Goal: Task Accomplishment & Management: Complete application form

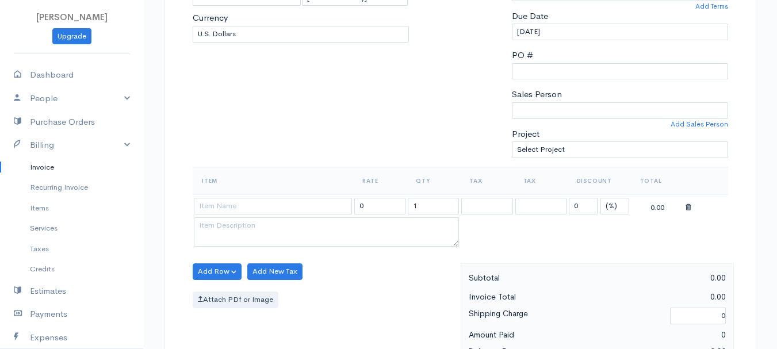
type input "[DATE]"
click at [608, 206] on select "(%) Flat" at bounding box center [614, 206] width 29 height 17
select select "2"
click at [600, 198] on select "(%) Flat" at bounding box center [614, 206] width 29 height 17
click at [301, 209] on input at bounding box center [273, 206] width 158 height 17
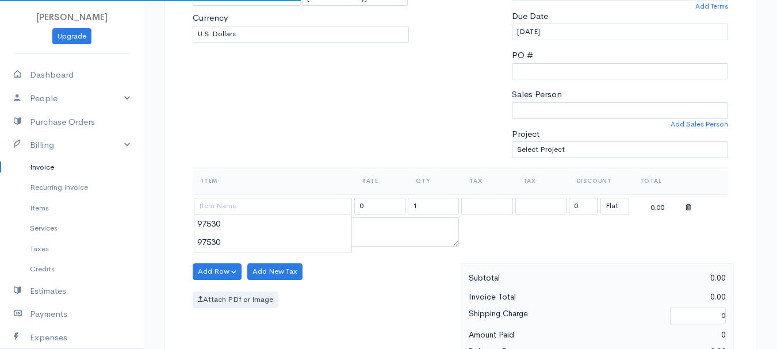
type input "97530"
type input "60.00"
click at [302, 224] on body "[PERSON_NAME] Upgrade Dashboard People Clients Vendors Staff Users Purchase Ord…" at bounding box center [388, 267] width 777 height 994
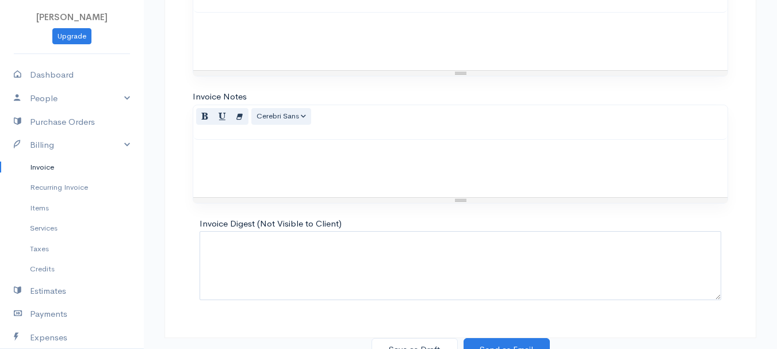
scroll to position [645, 0]
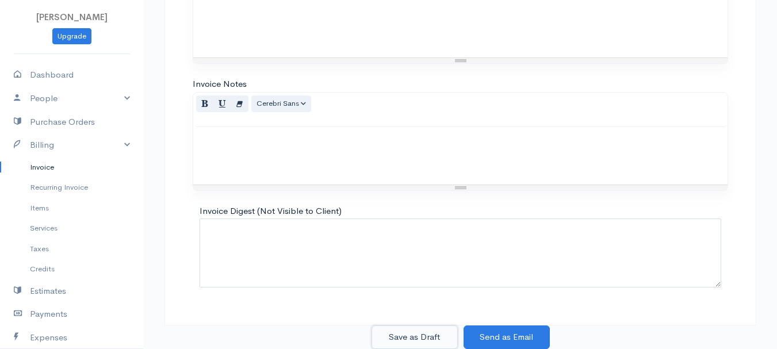
click at [405, 341] on button "Save as Draft" at bounding box center [414, 337] width 86 height 24
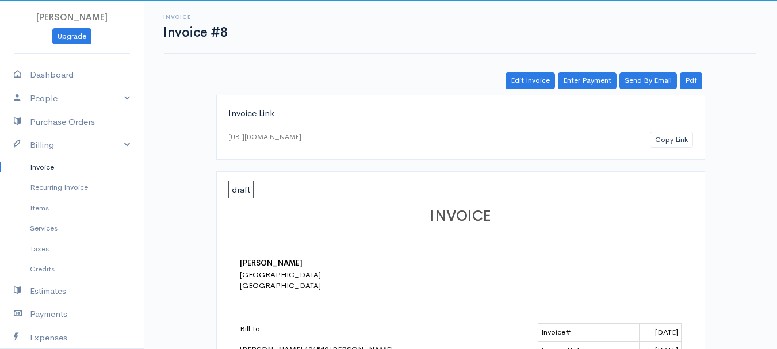
click at [44, 168] on link "Invoice" at bounding box center [72, 167] width 144 height 21
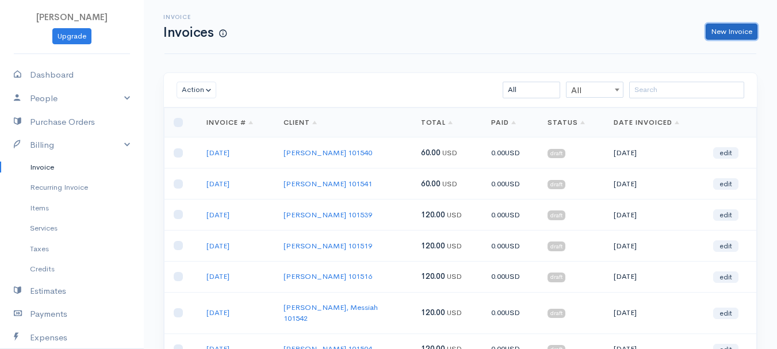
click at [748, 28] on link "New Invoice" at bounding box center [731, 32] width 52 height 17
select select "[GEOGRAPHIC_DATA]"
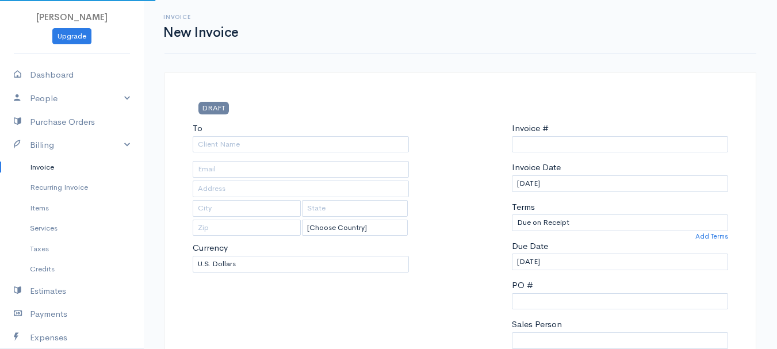
type input "0011212024"
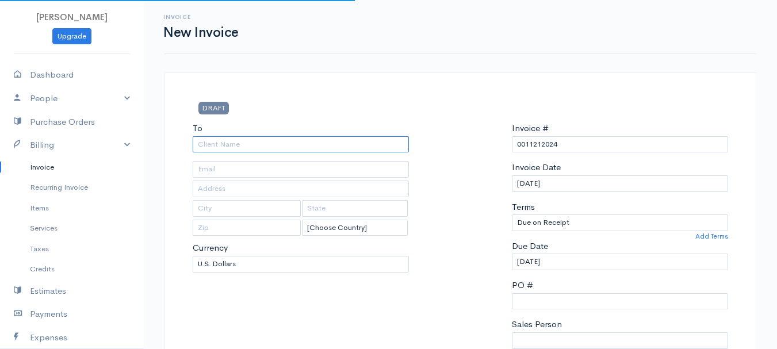
click at [221, 144] on input "To" at bounding box center [301, 144] width 216 height 17
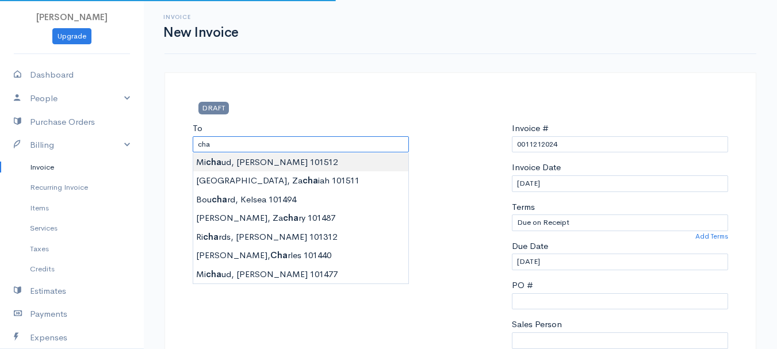
type input "[PERSON_NAME] 101512"
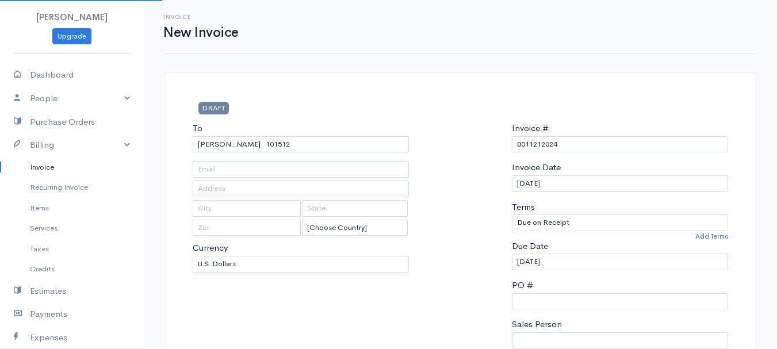
type input "[STREET_ADDRESS]"
type input "Hampden"
type input "[US_STATE]"
type input "04444"
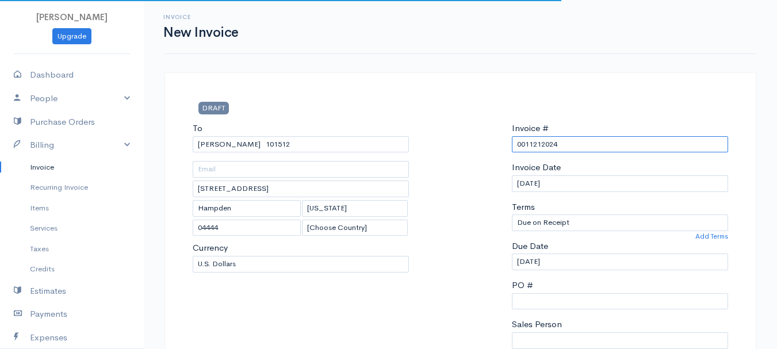
click at [542, 145] on input "0011212024" at bounding box center [620, 144] width 216 height 17
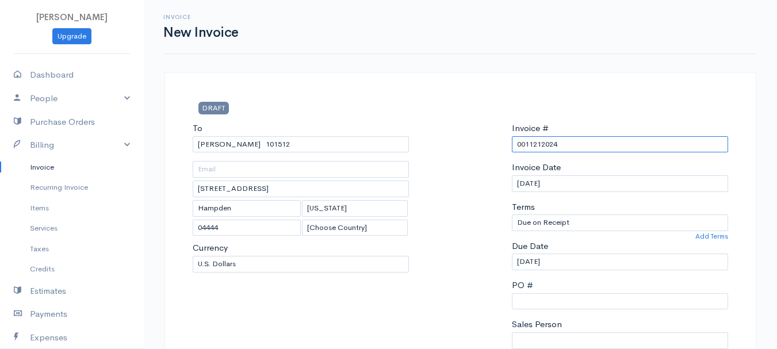
paste input "[DATE]"
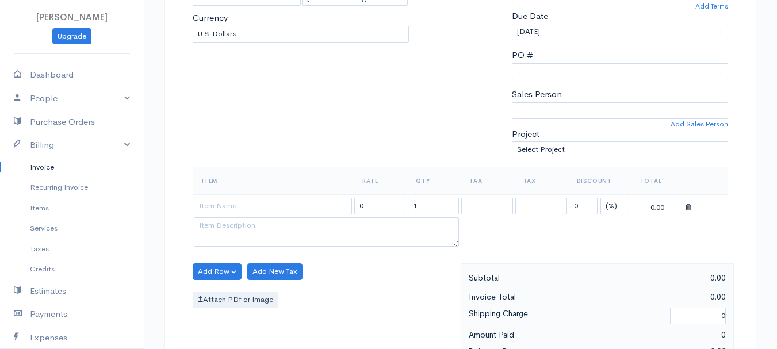
type input "[DATE]"
drag, startPoint x: 609, startPoint y: 207, endPoint x: 608, endPoint y: 213, distance: 6.3
click at [609, 207] on select "(%) Flat" at bounding box center [614, 206] width 29 height 17
select select "2"
click at [600, 198] on select "(%) Flat" at bounding box center [614, 206] width 29 height 17
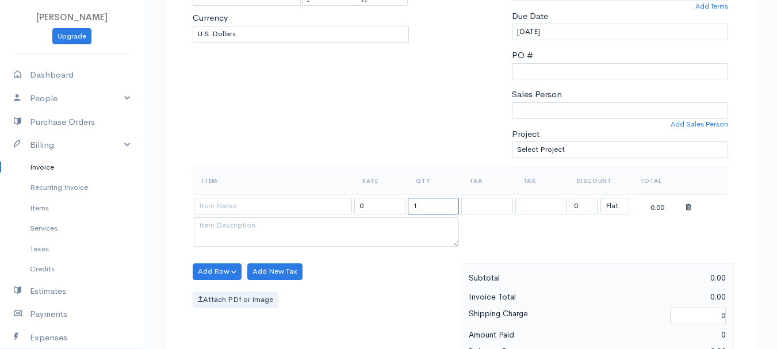
click at [426, 205] on input "1" at bounding box center [433, 206] width 51 height 17
click at [427, 205] on input "1" at bounding box center [433, 206] width 51 height 17
type input "2"
click at [265, 202] on input at bounding box center [273, 206] width 158 height 17
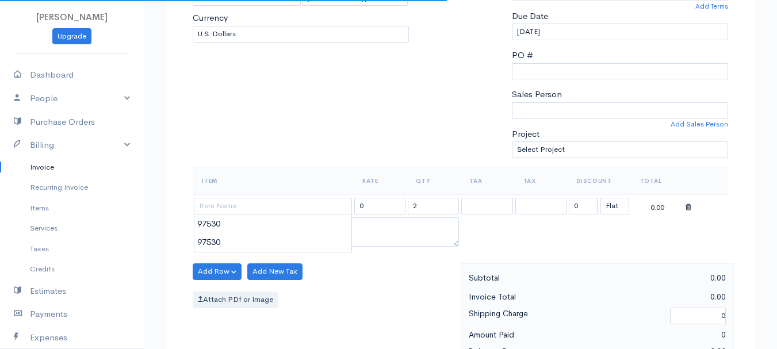
type input "97530"
type input "60.00"
click at [264, 222] on body "[PERSON_NAME] Upgrade Dashboard People Clients Vendors Staff Users Purchase Ord…" at bounding box center [388, 267] width 777 height 994
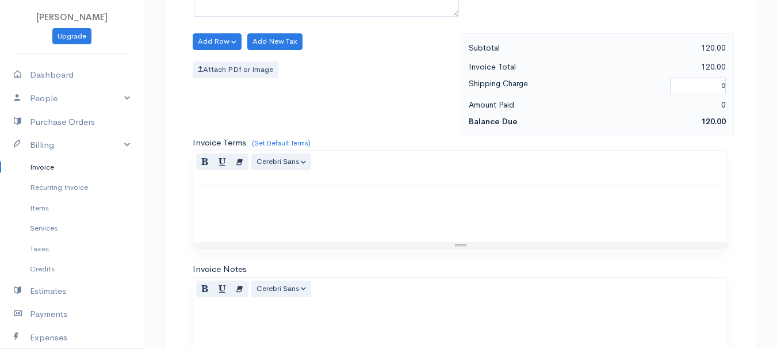
scroll to position [645, 0]
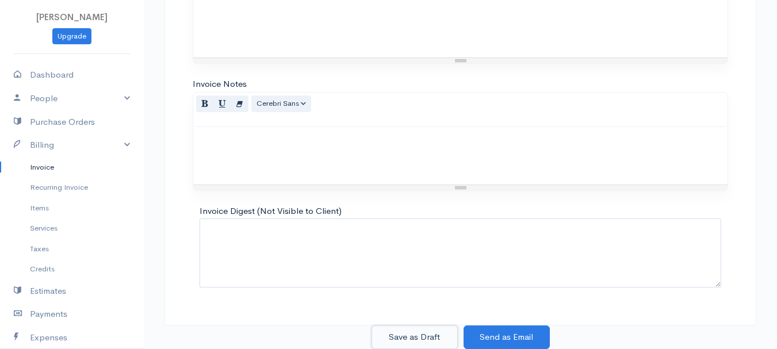
click at [413, 331] on button "Save as Draft" at bounding box center [414, 337] width 86 height 24
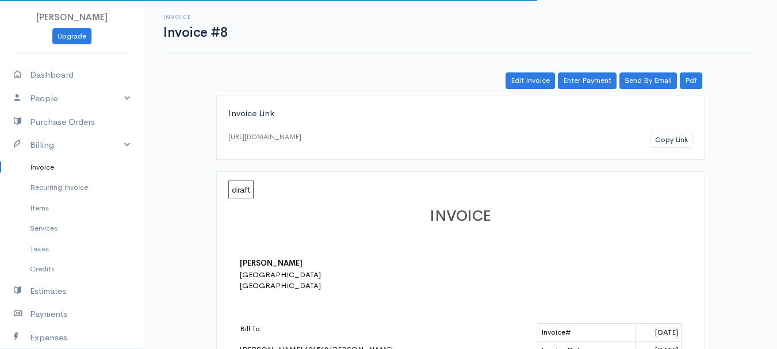
click at [32, 169] on link "Invoice" at bounding box center [72, 167] width 144 height 21
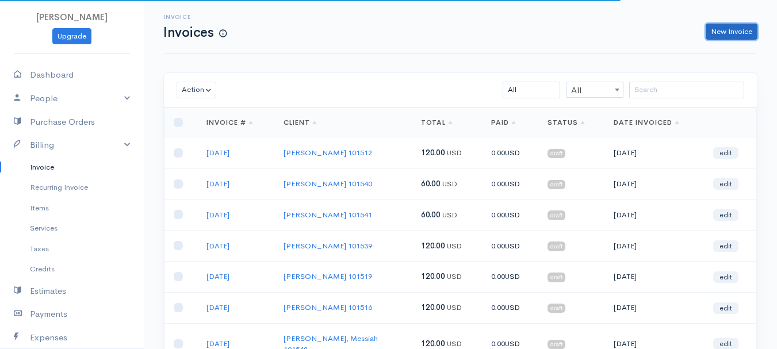
click at [716, 29] on link "New Invoice" at bounding box center [731, 32] width 52 height 17
select select "[GEOGRAPHIC_DATA]"
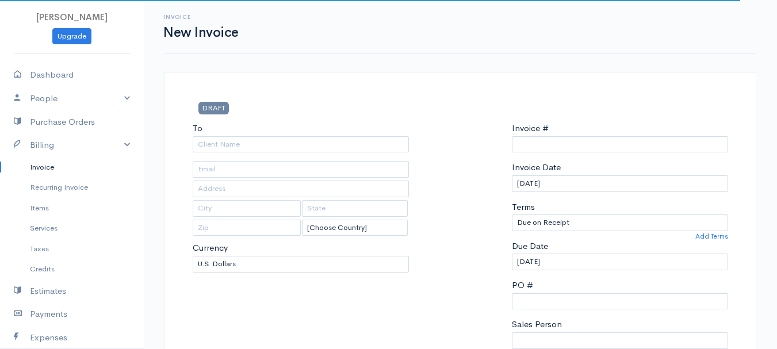
type input "0011212024"
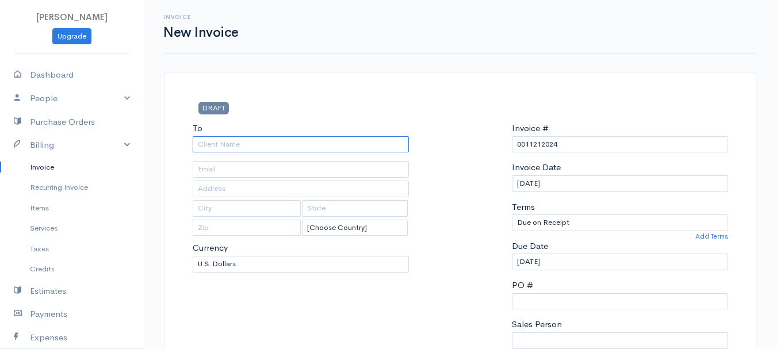
click at [231, 144] on input "To" at bounding box center [301, 144] width 216 height 17
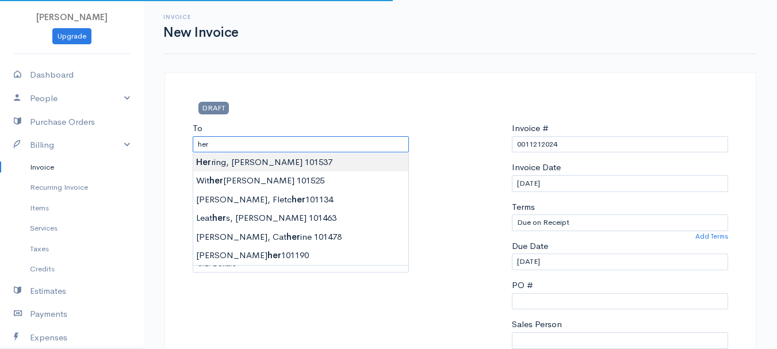
type input "[PERSON_NAME], [PERSON_NAME] 101537"
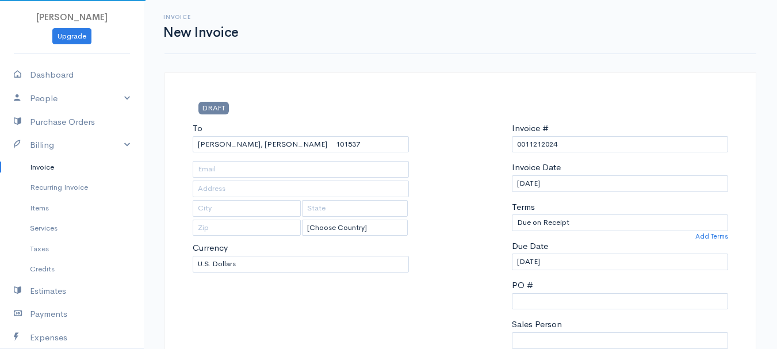
type input "[STREET_ADDRESS]"
type input "[PERSON_NAME]"
type input "[US_STATE]"
type input "04412"
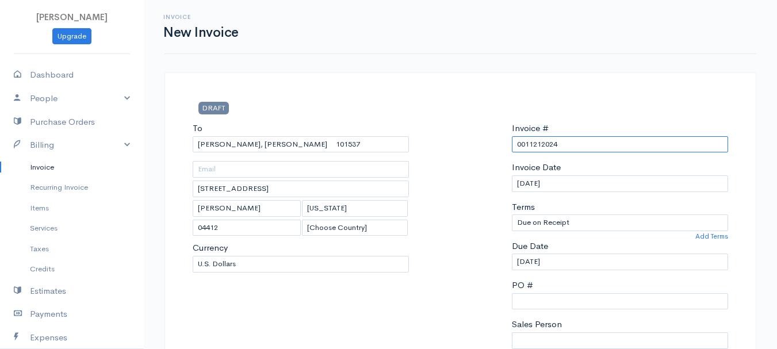
click at [532, 144] on input "0011212024" at bounding box center [620, 144] width 216 height 17
paste input "[DATE]"
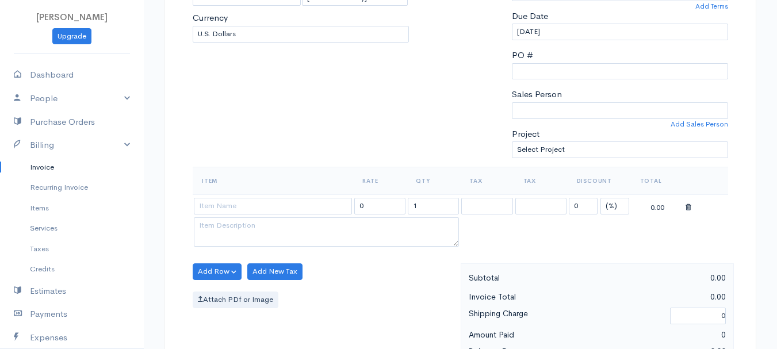
type input "[DATE]"
click at [612, 199] on select "(%) Flat" at bounding box center [614, 206] width 29 height 17
select select "2"
click at [600, 198] on select "(%) Flat" at bounding box center [614, 206] width 29 height 17
click at [427, 207] on input "1" at bounding box center [433, 206] width 51 height 17
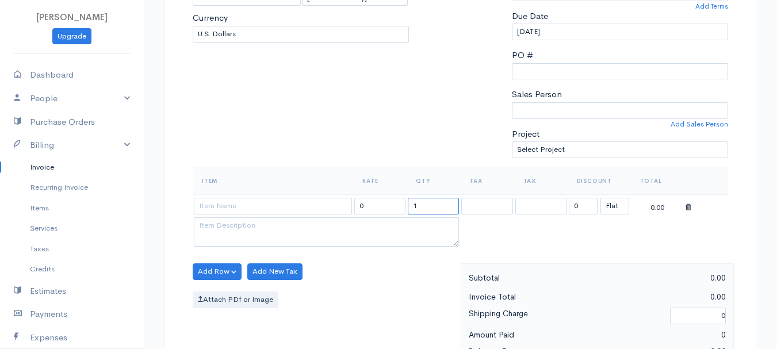
click at [427, 207] on input "1" at bounding box center [433, 206] width 51 height 17
type input "2"
click at [267, 205] on input at bounding box center [273, 206] width 158 height 17
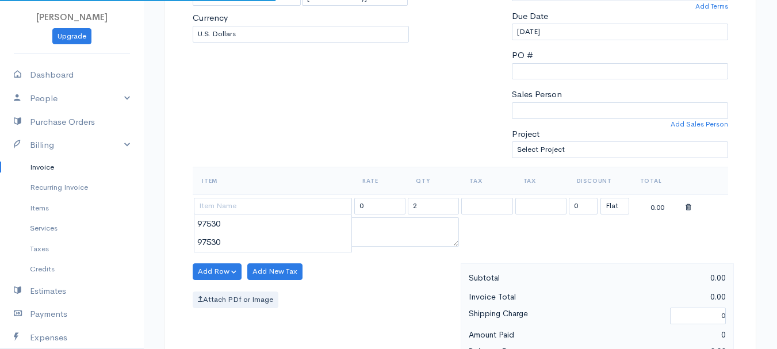
type input "97530"
type input "60.00"
click at [270, 225] on body "[PERSON_NAME] Upgrade Dashboard People Clients Vendors Staff Users Purchase Ord…" at bounding box center [388, 267] width 777 height 994
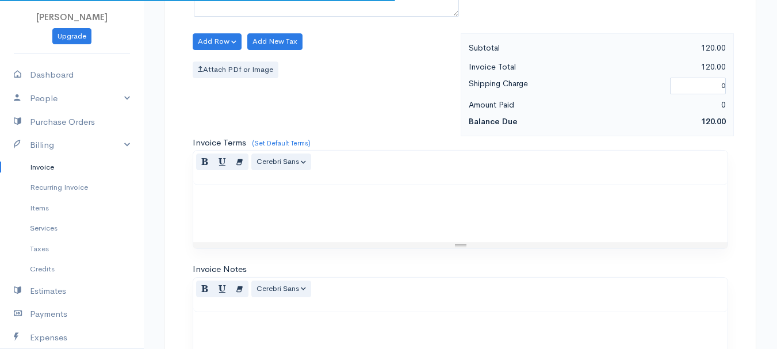
scroll to position [645, 0]
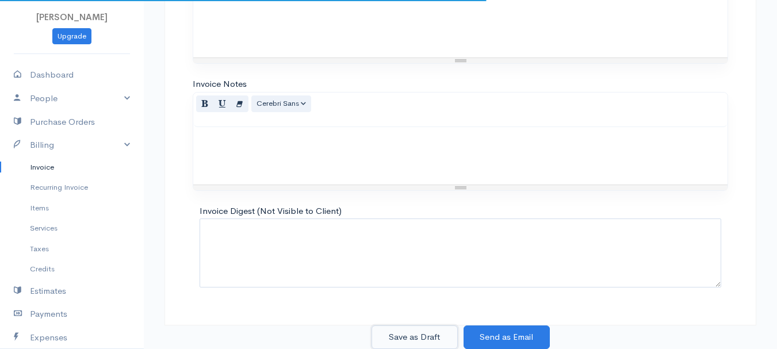
click at [416, 340] on button "Save as Draft" at bounding box center [414, 337] width 86 height 24
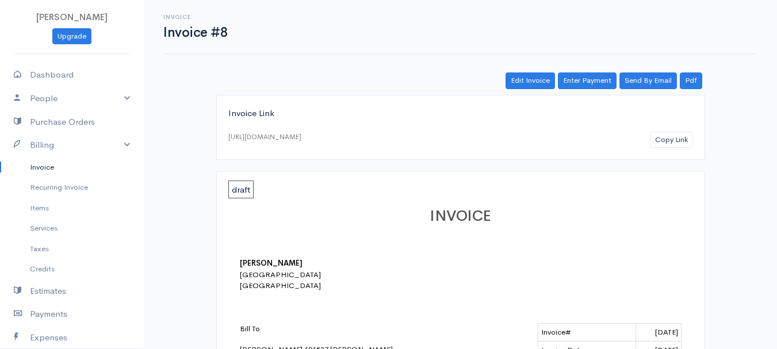
click at [43, 166] on link "Invoice" at bounding box center [72, 167] width 144 height 21
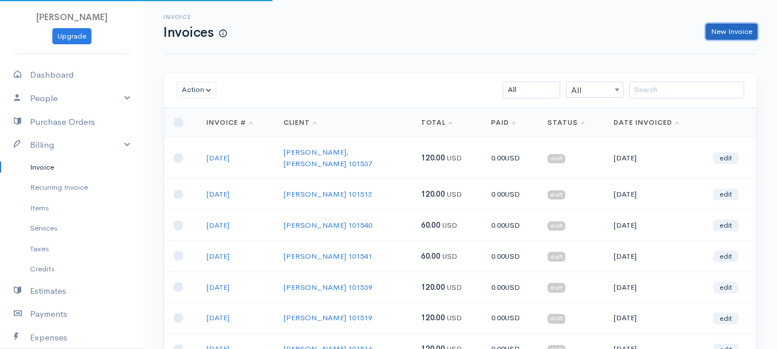
click at [719, 26] on link "New Invoice" at bounding box center [731, 32] width 52 height 17
select select "[GEOGRAPHIC_DATA]"
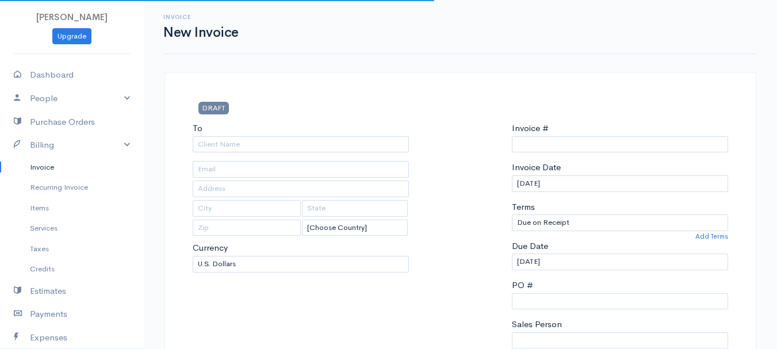
type input "0011212024"
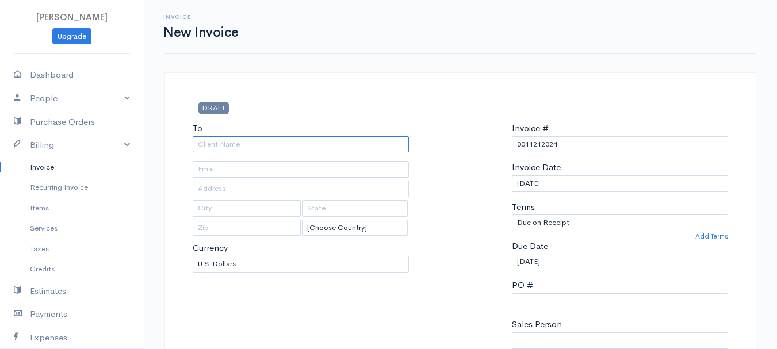
click at [253, 142] on input "To" at bounding box center [301, 144] width 216 height 17
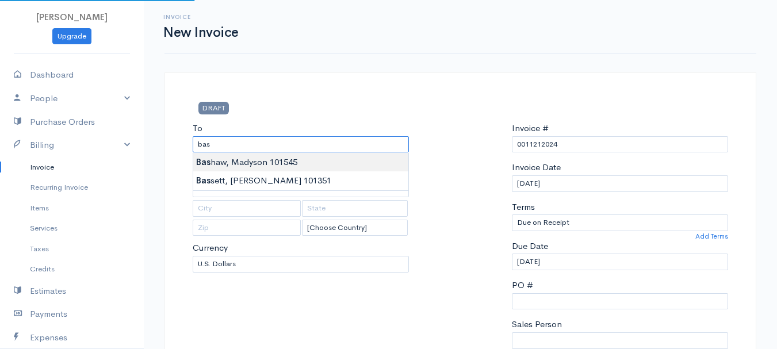
type input "[PERSON_NAME], Madyson 101545"
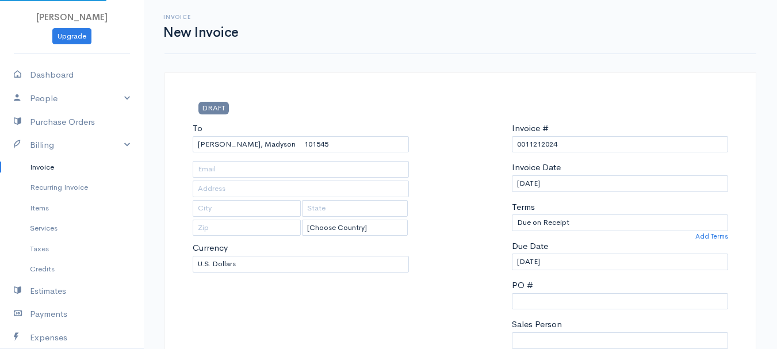
type input "[STREET_ADDRESS][PERSON_NAME]"
type input "Stetson"
type input "[US_STATE]"
type input "04488"
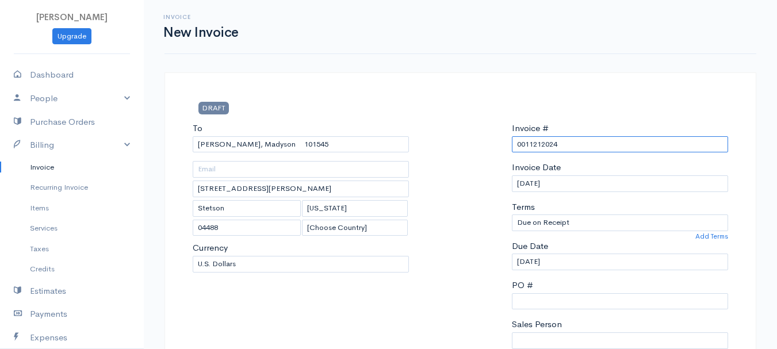
click at [539, 144] on input "0011212024" at bounding box center [620, 144] width 216 height 17
paste input "[DATE]"
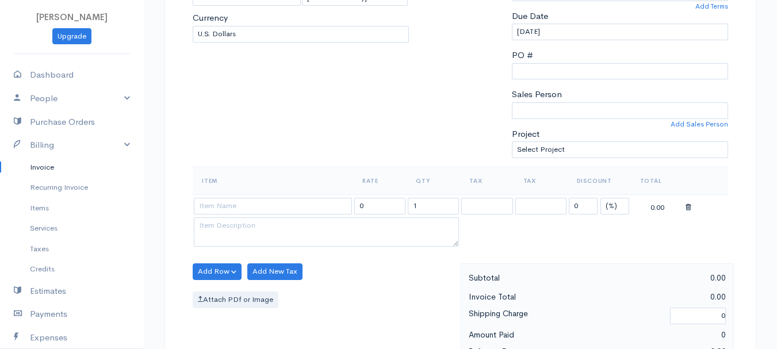
type input "[DATE]"
click at [609, 209] on select "(%) Flat" at bounding box center [614, 206] width 29 height 17
select select "2"
click at [600, 198] on select "(%) Flat" at bounding box center [614, 206] width 29 height 17
click at [432, 201] on input "1" at bounding box center [433, 206] width 51 height 17
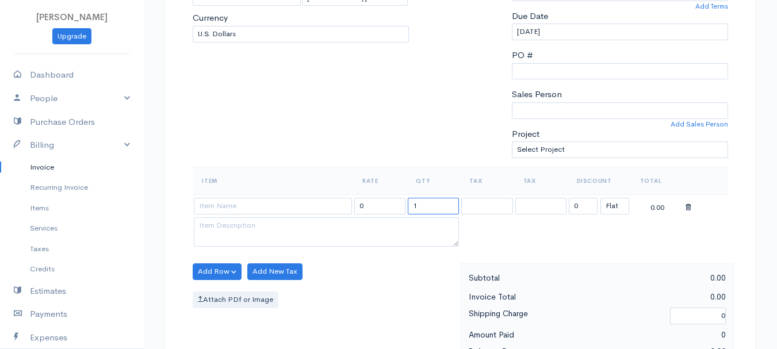
click at [432, 201] on input "1" at bounding box center [433, 206] width 51 height 17
type input "2"
click at [266, 202] on input at bounding box center [273, 206] width 158 height 17
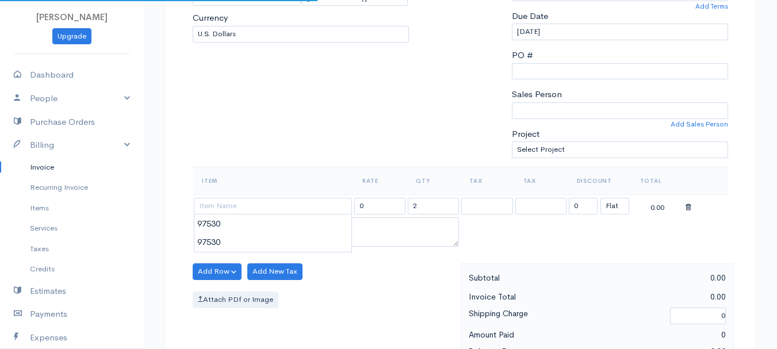
type input "97530"
type input "60.00"
click at [264, 228] on body "[PERSON_NAME] Upgrade Dashboard People Clients Vendors Staff Users Purchase Ord…" at bounding box center [388, 267] width 777 height 994
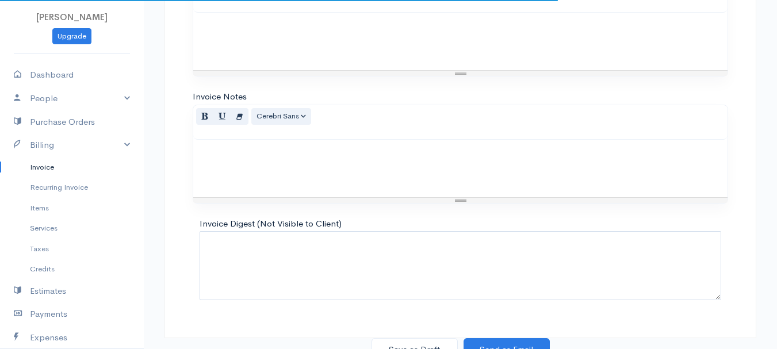
scroll to position [645, 0]
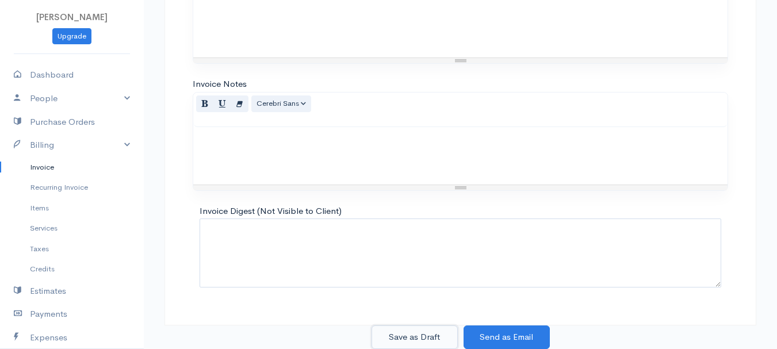
click at [398, 333] on button "Save as Draft" at bounding box center [414, 337] width 86 height 24
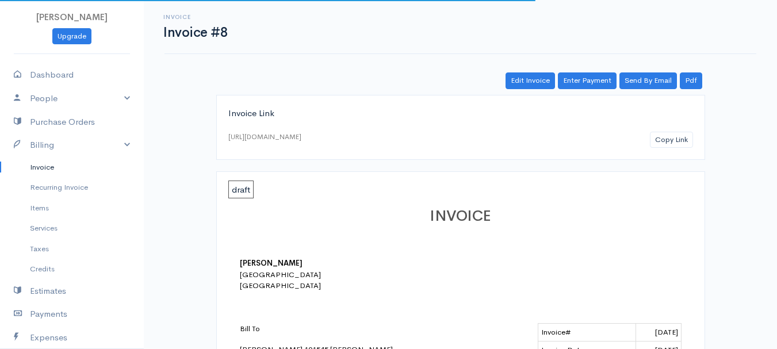
click at [74, 164] on link "Invoice" at bounding box center [72, 167] width 144 height 21
